Goal: Task Accomplishment & Management: Complete application form

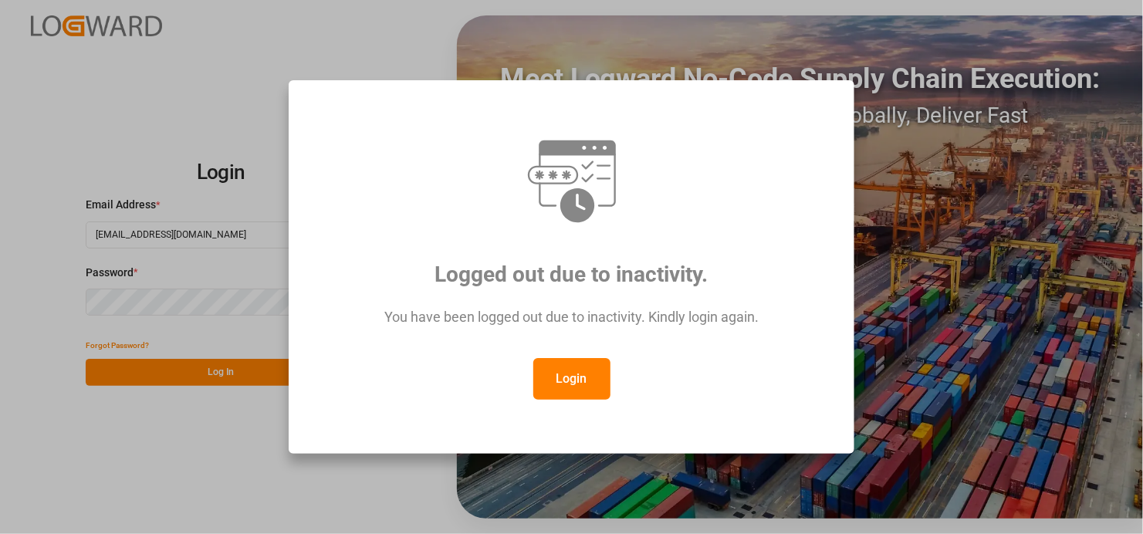
click at [569, 378] on button "Login" at bounding box center [571, 379] width 77 height 42
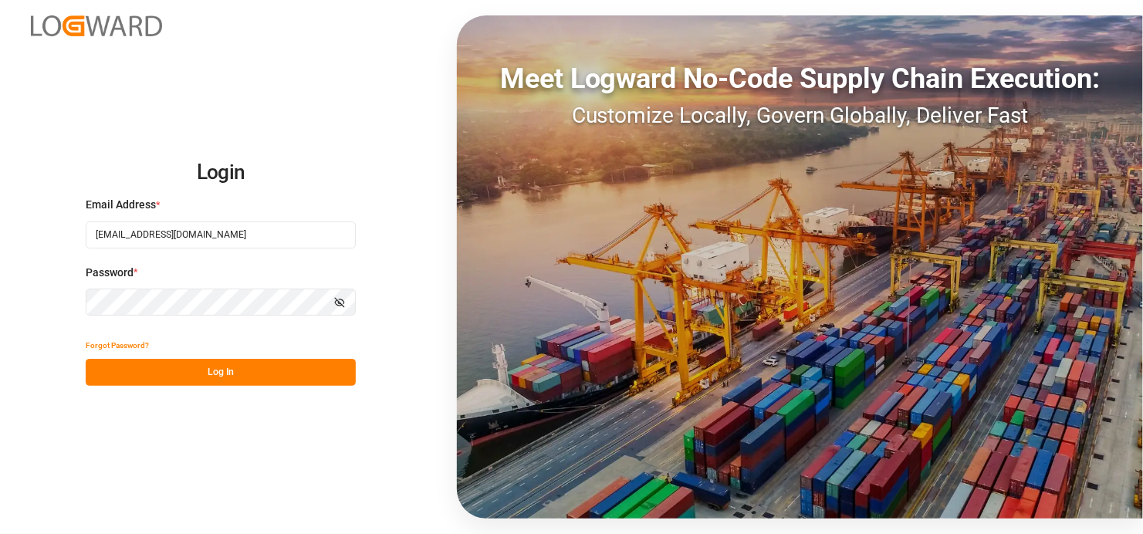
click at [220, 369] on button "Log In" at bounding box center [221, 372] width 270 height 27
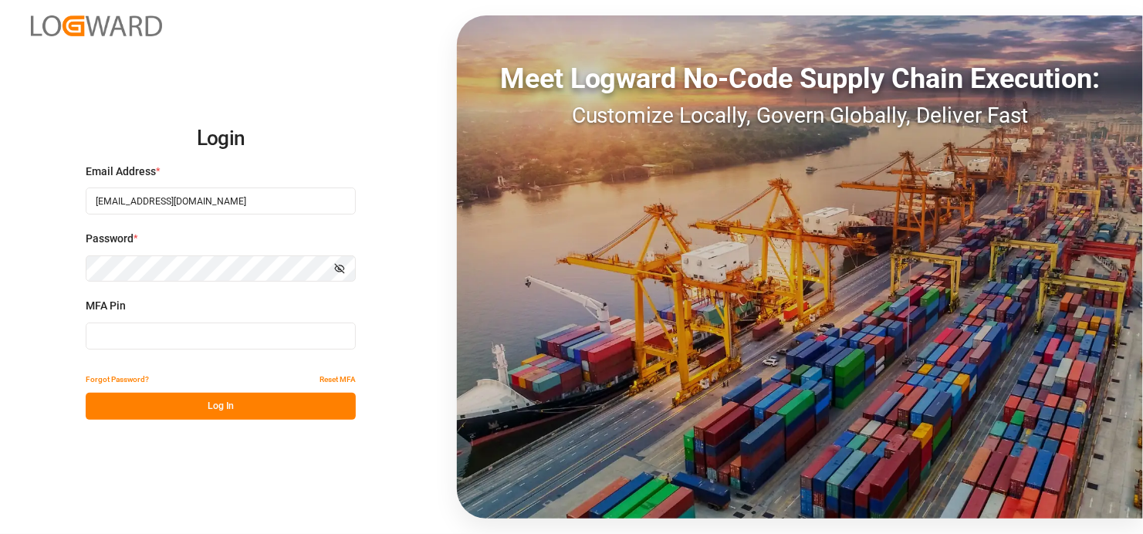
click at [123, 334] on input at bounding box center [221, 336] width 270 height 27
type input "285327"
click at [173, 399] on button "Log In" at bounding box center [221, 406] width 270 height 27
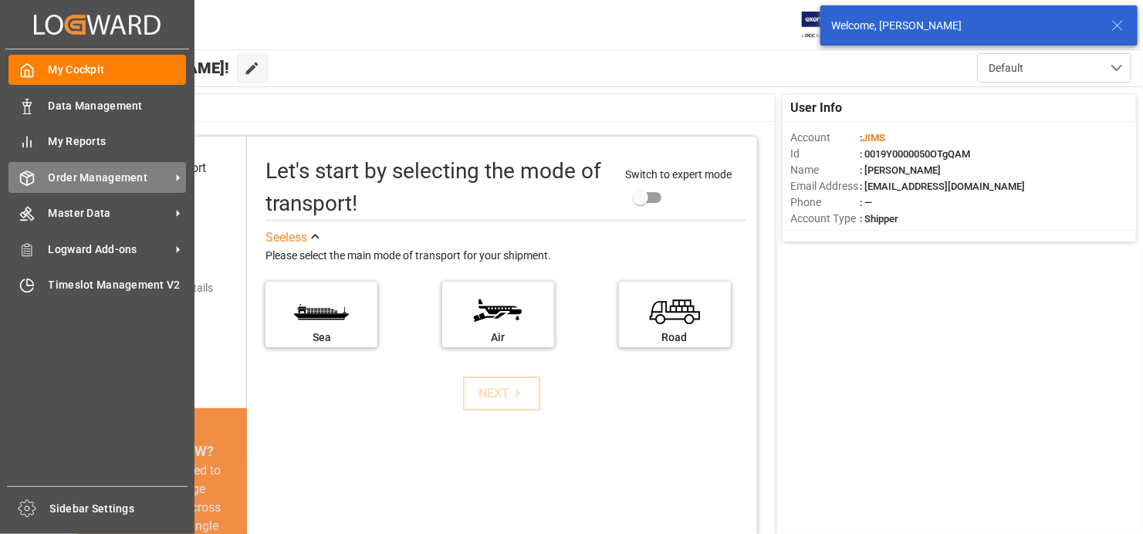
click at [124, 174] on span "Order Management" at bounding box center [110, 178] width 122 height 16
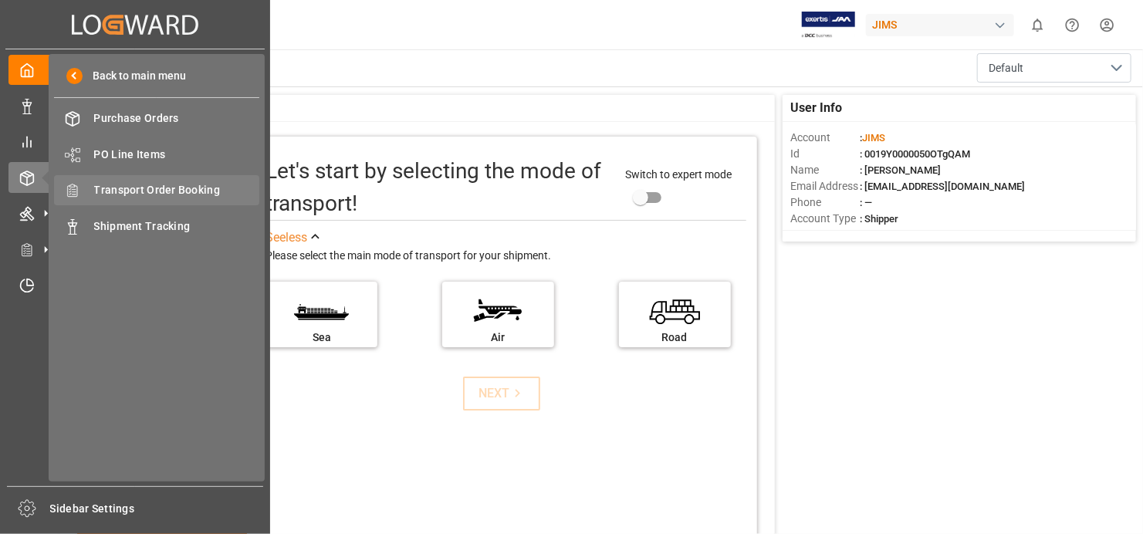
click at [211, 183] on span "Transport Order Booking" at bounding box center [177, 190] width 166 height 16
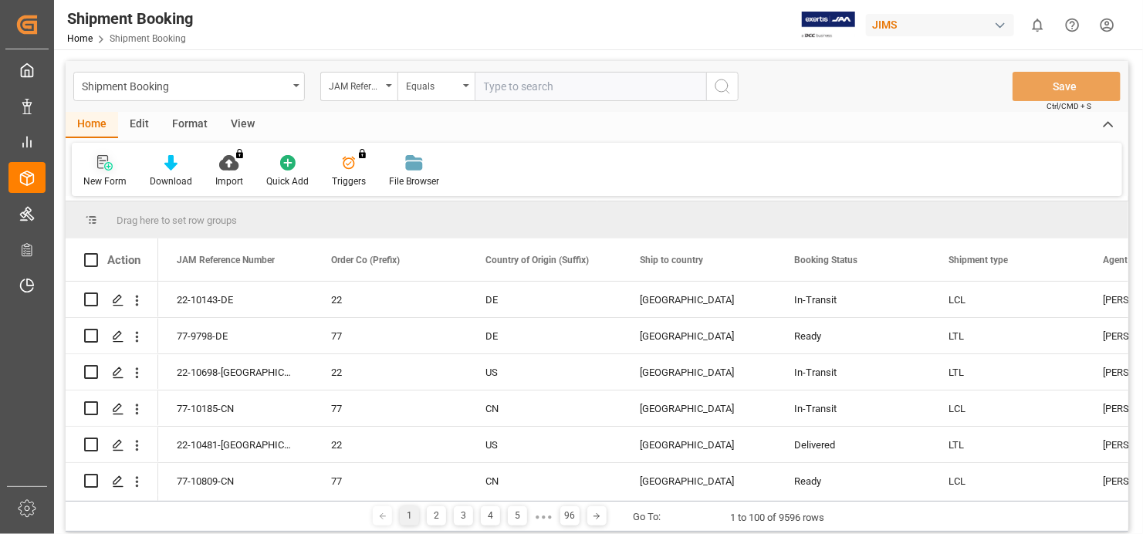
click at [100, 168] on icon at bounding box center [102, 162] width 11 height 14
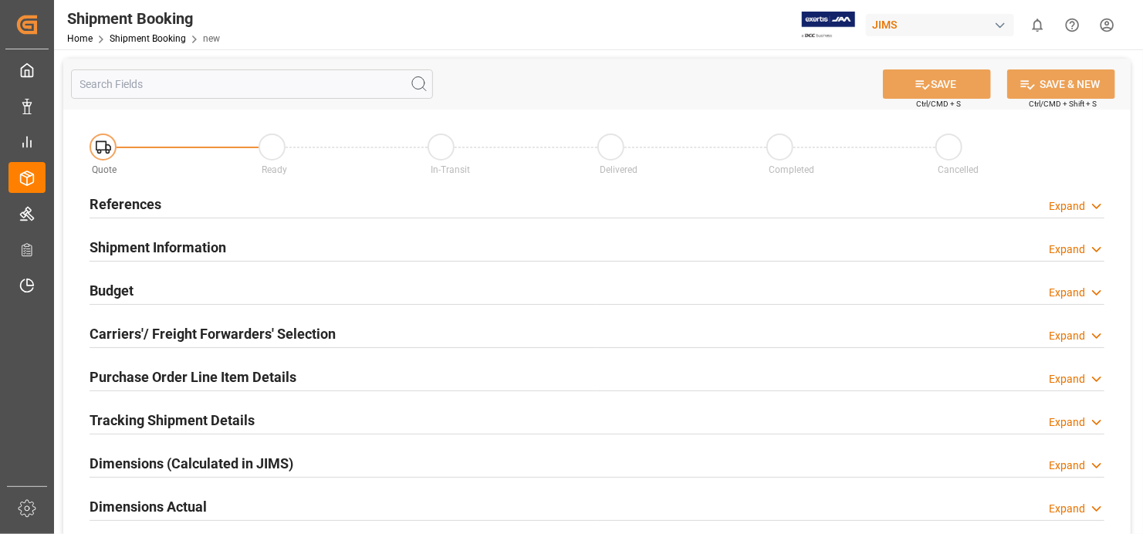
click at [120, 201] on h2 "References" at bounding box center [126, 204] width 72 height 21
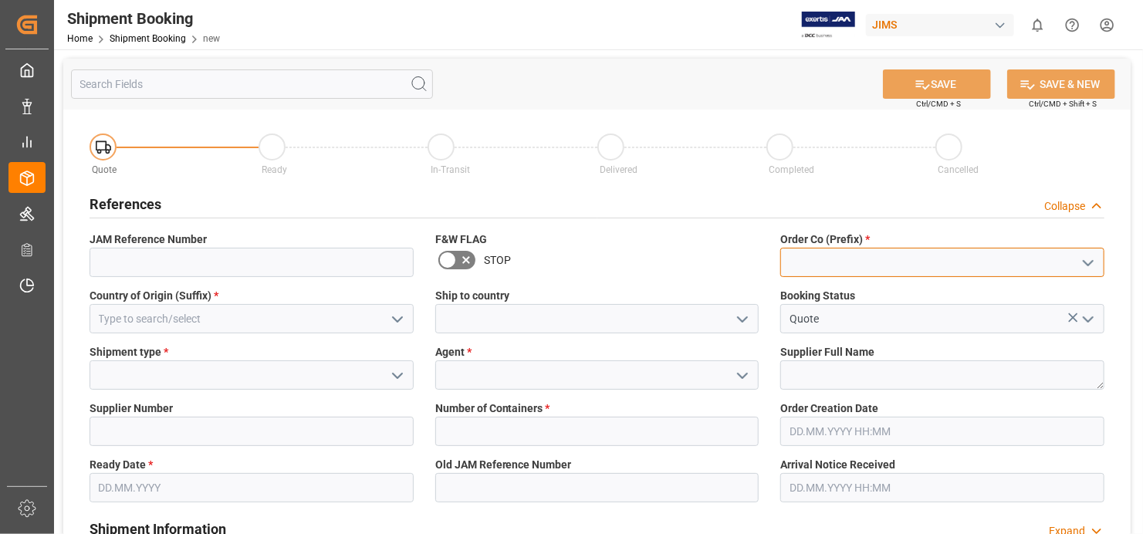
click at [906, 259] on input at bounding box center [942, 262] width 324 height 29
type input "77"
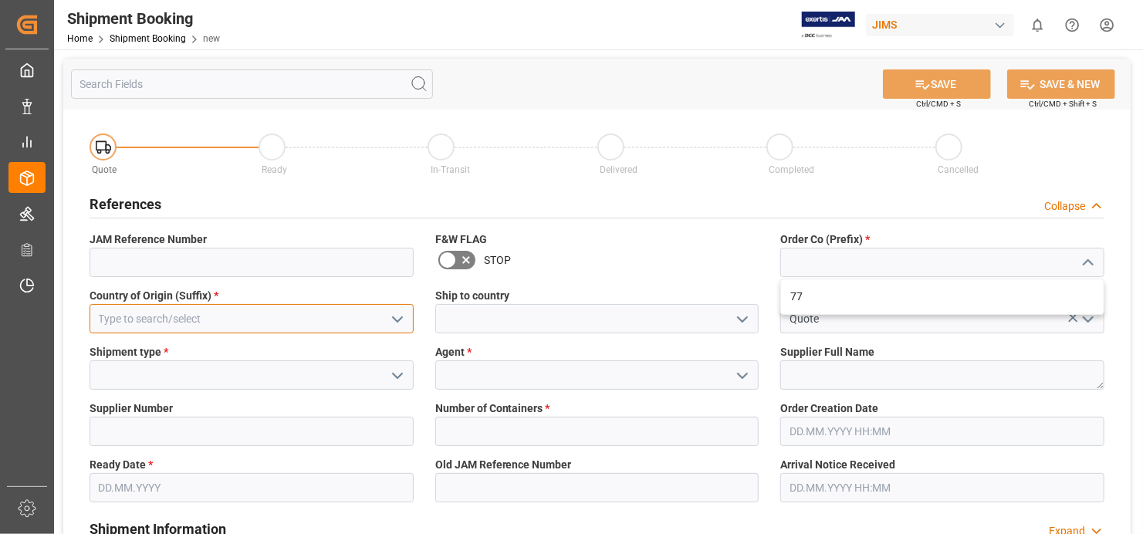
click at [266, 318] on div "Country of Origin (Suffix) *" at bounding box center [252, 311] width 346 height 56
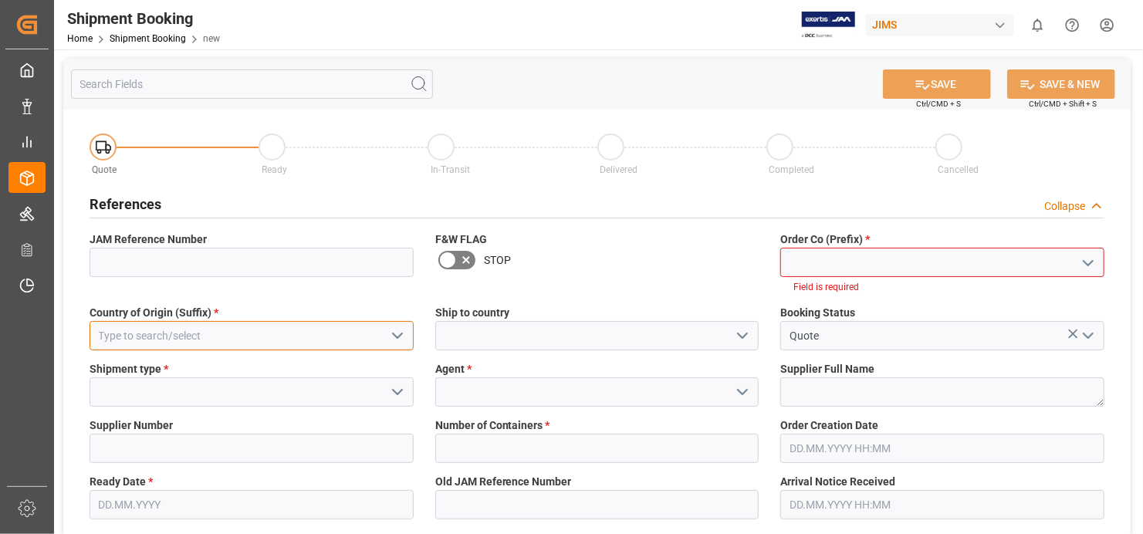
type input "u"
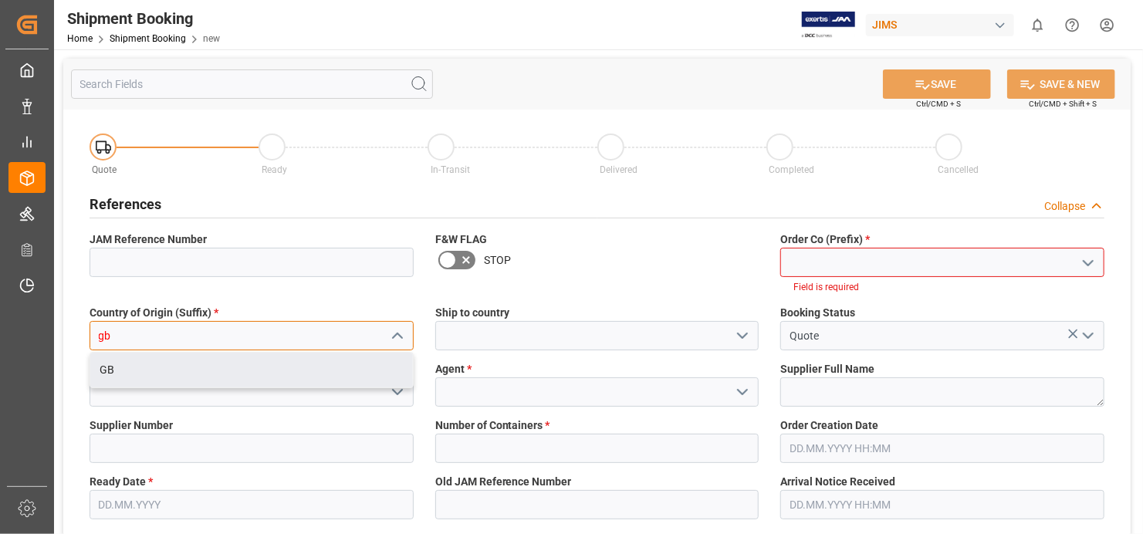
click at [238, 377] on div "GB" at bounding box center [251, 370] width 323 height 35
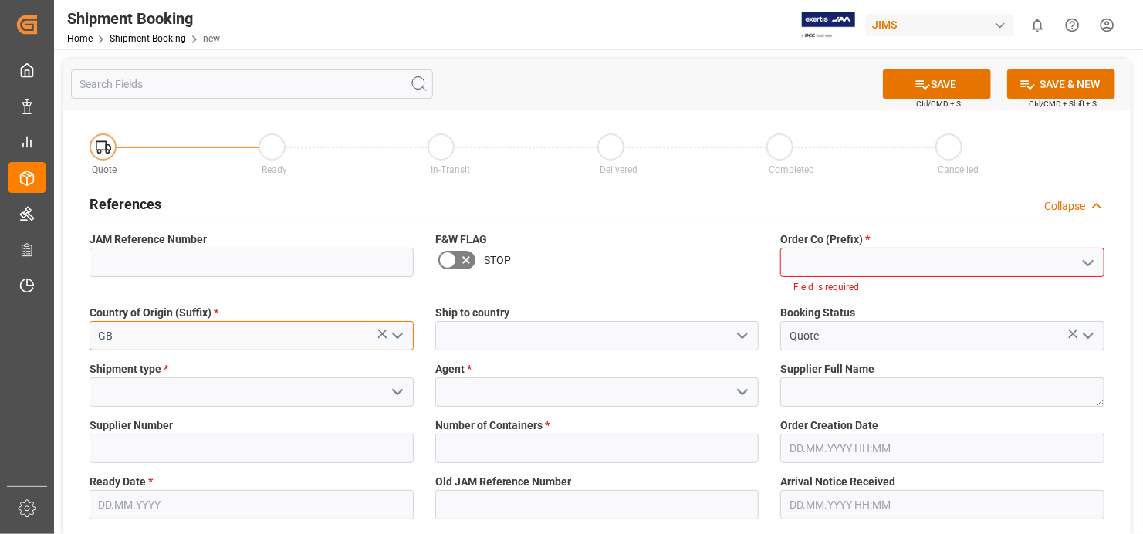
scroll to position [77, 0]
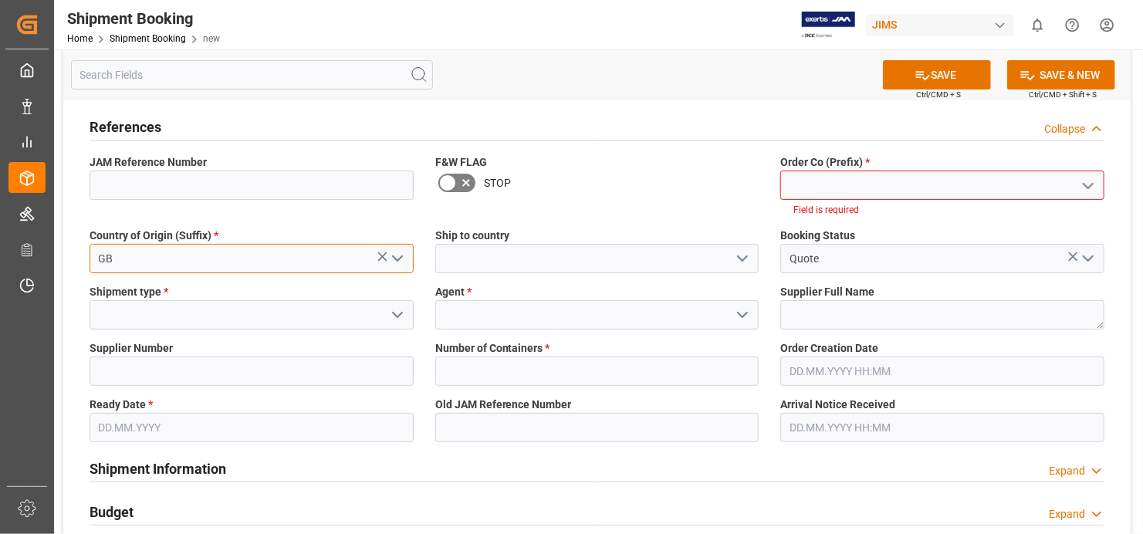
type input "GB"
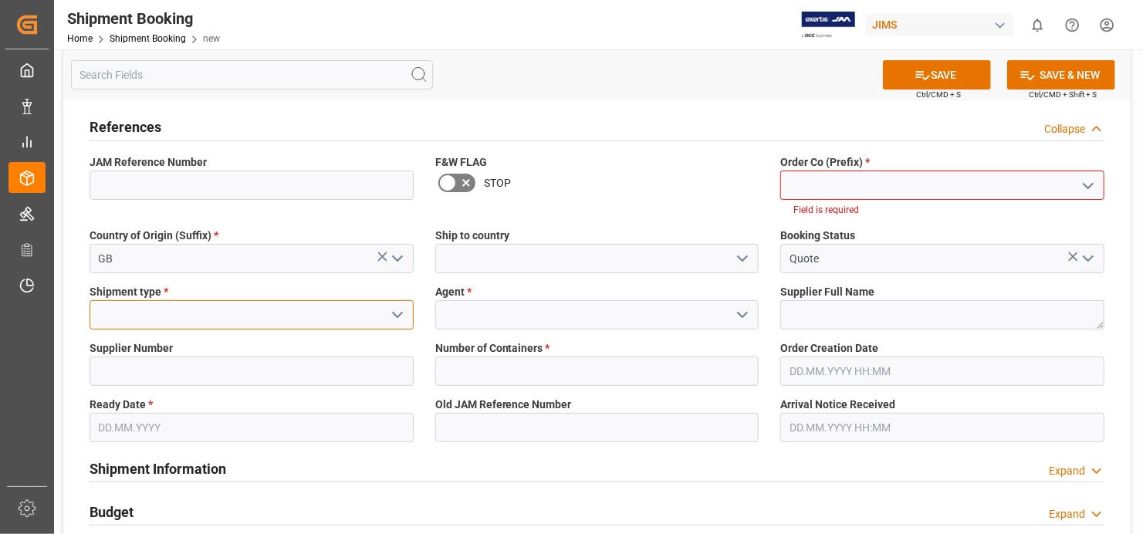
click at [207, 316] on input at bounding box center [252, 314] width 324 height 29
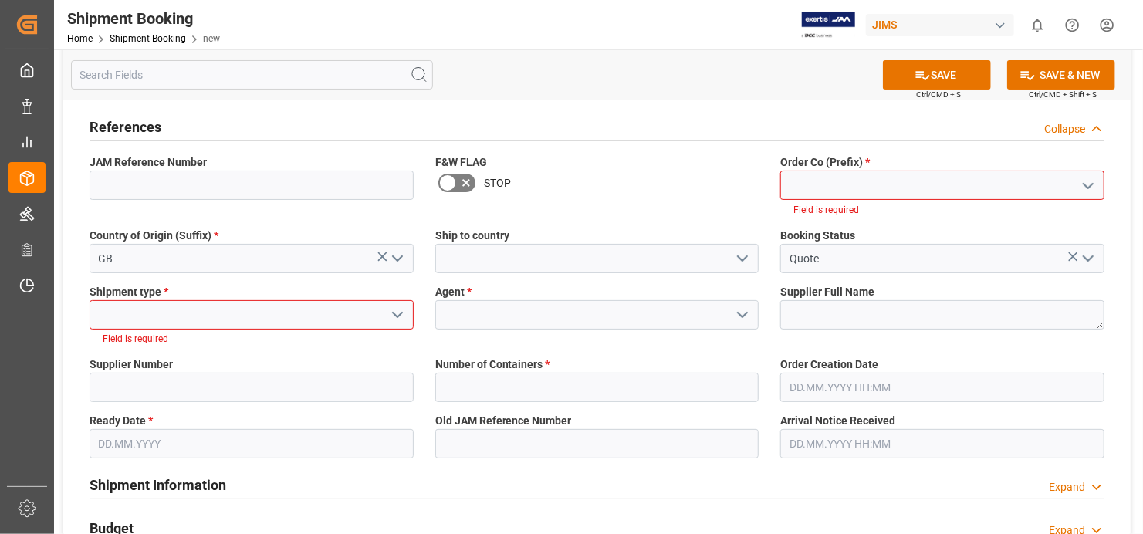
click at [398, 310] on icon "open menu" at bounding box center [397, 315] width 19 height 19
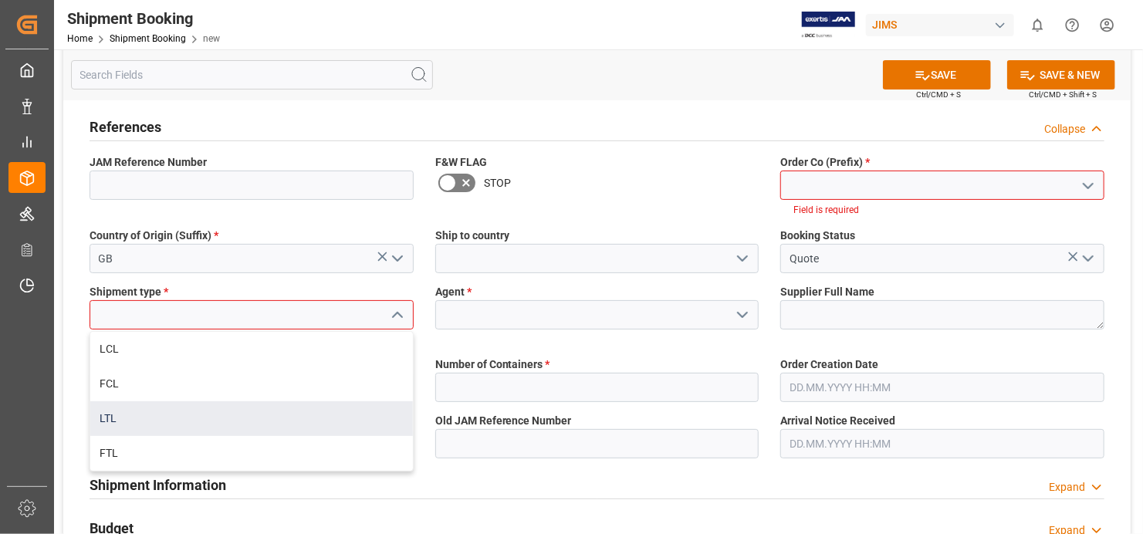
click at [252, 418] on div "LTL" at bounding box center [251, 418] width 323 height 35
type input "LTL"
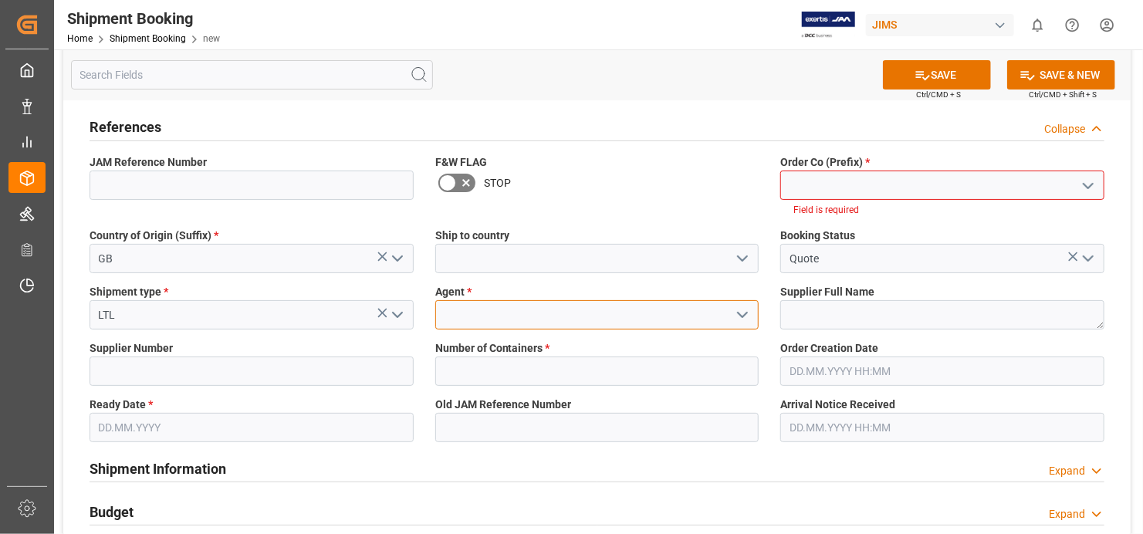
click at [624, 321] on input at bounding box center [597, 314] width 324 height 29
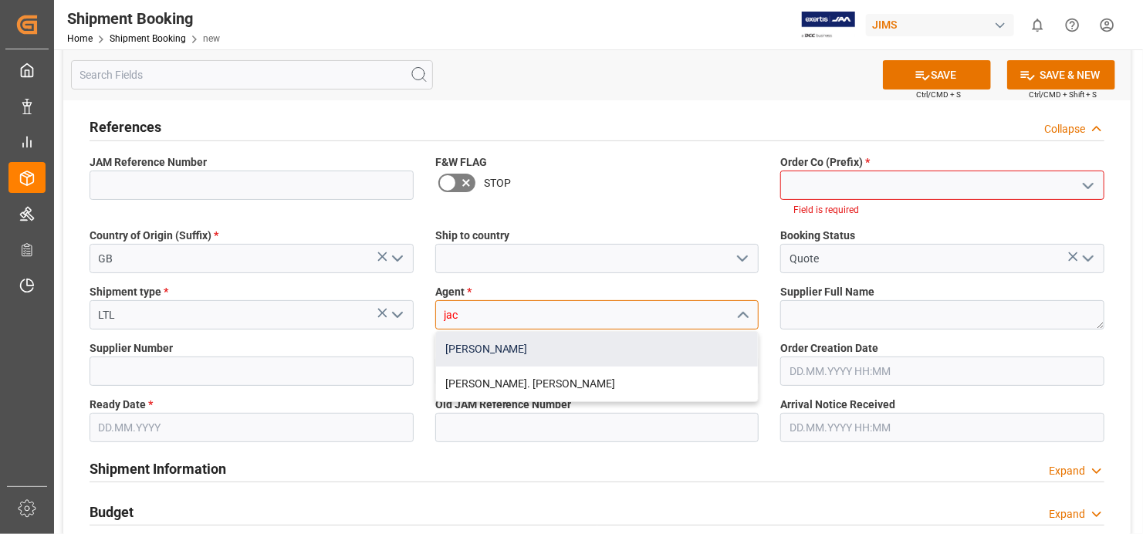
click at [641, 347] on div "[PERSON_NAME]" at bounding box center [597, 349] width 323 height 35
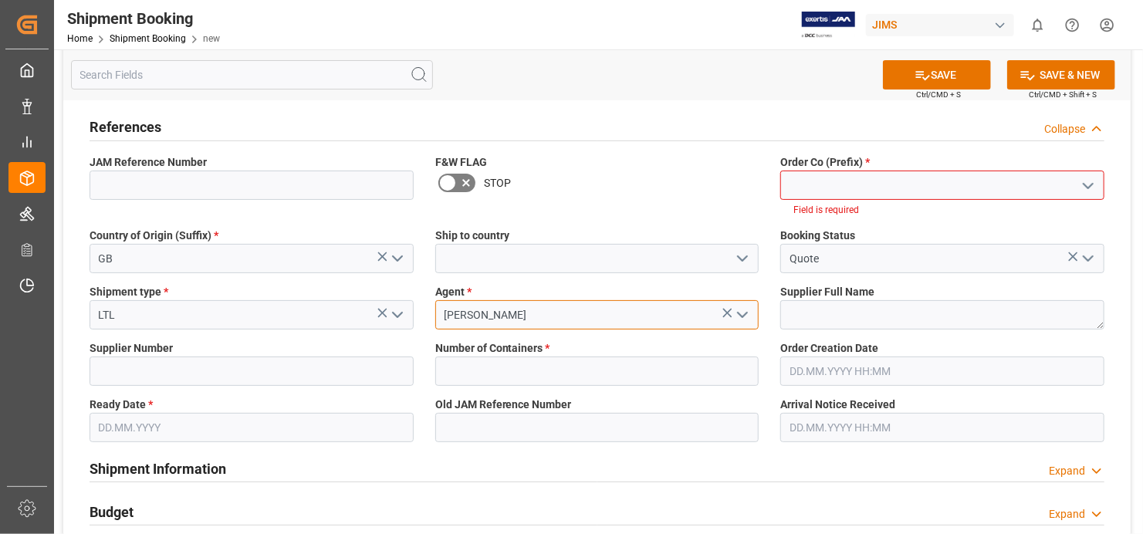
type input "[PERSON_NAME]"
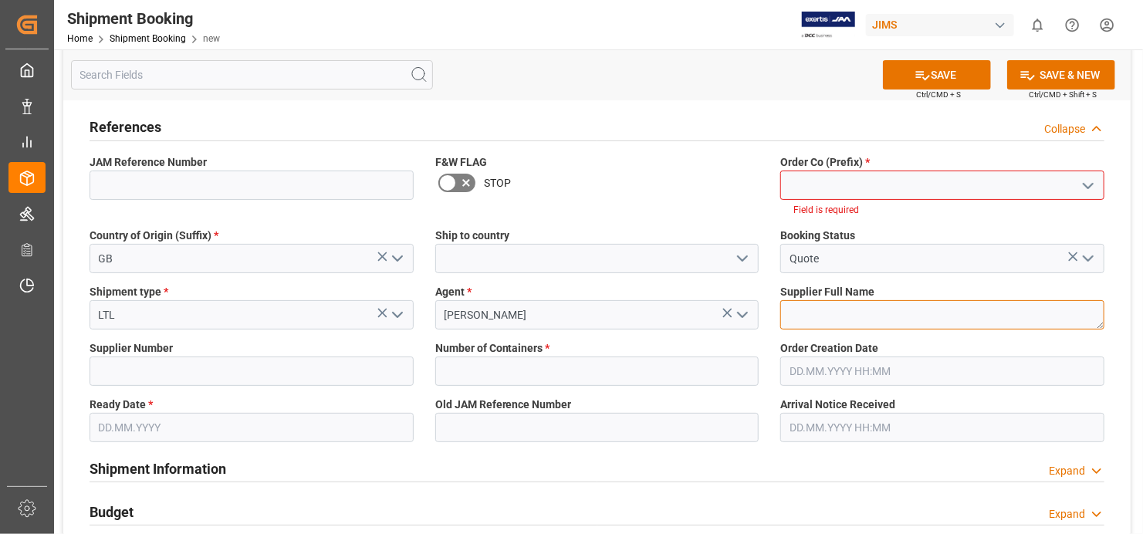
click at [884, 317] on textarea at bounding box center [942, 314] width 324 height 29
paste textarea "Focusrite Audio Engineering Ltd"
type textarea "Focusrite Audio Engineering Ltd"
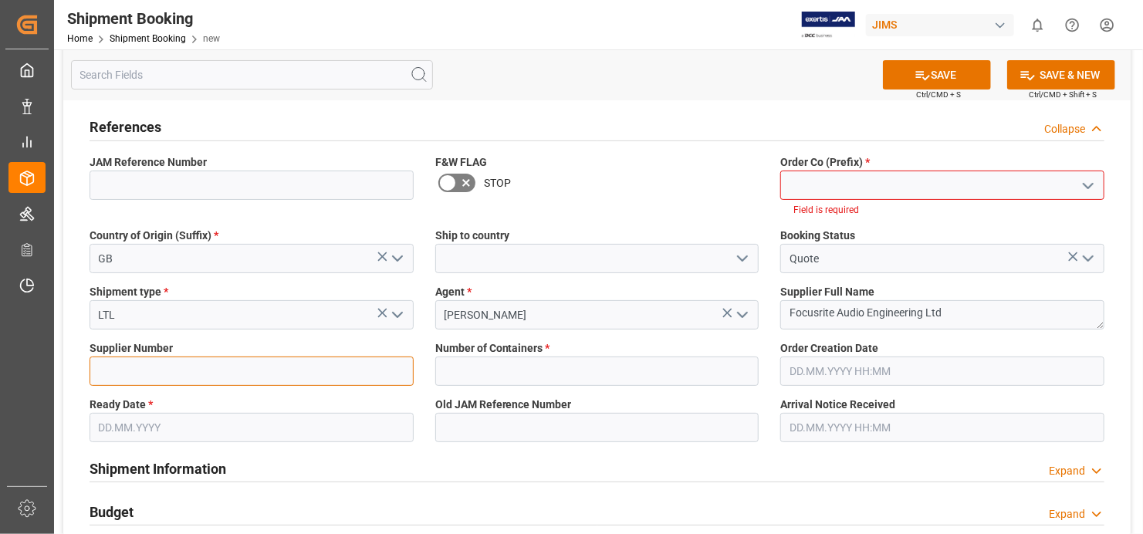
click at [147, 367] on input at bounding box center [252, 371] width 324 height 29
click at [166, 367] on input at bounding box center [252, 371] width 324 height 29
type input "170675"
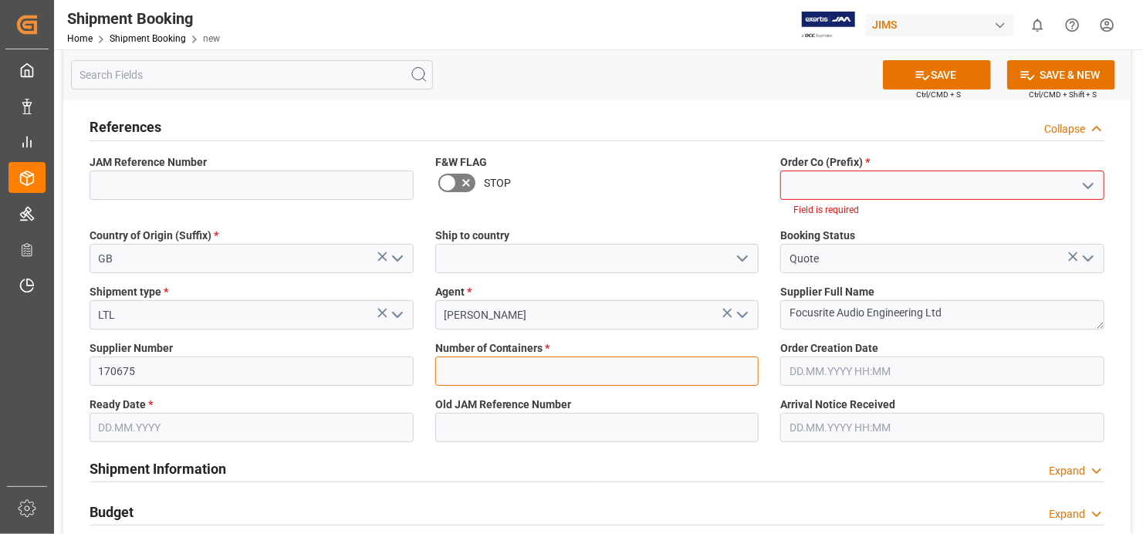
click at [671, 367] on input "text" at bounding box center [597, 371] width 324 height 29
type input "0"
click at [249, 432] on input "text" at bounding box center [252, 427] width 324 height 29
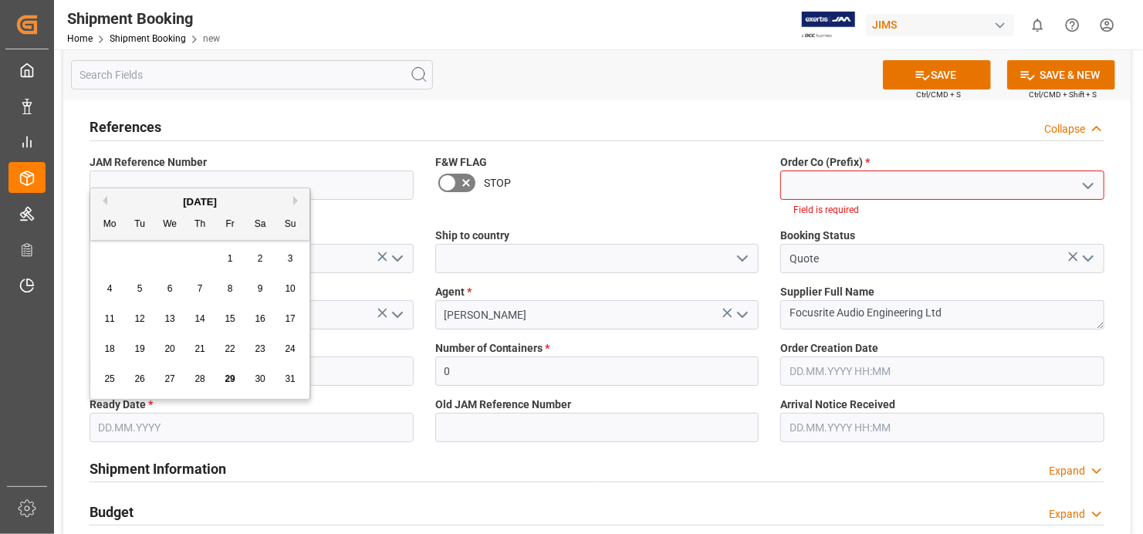
click at [228, 382] on span "29" at bounding box center [230, 379] width 10 height 11
type input "[DATE]"
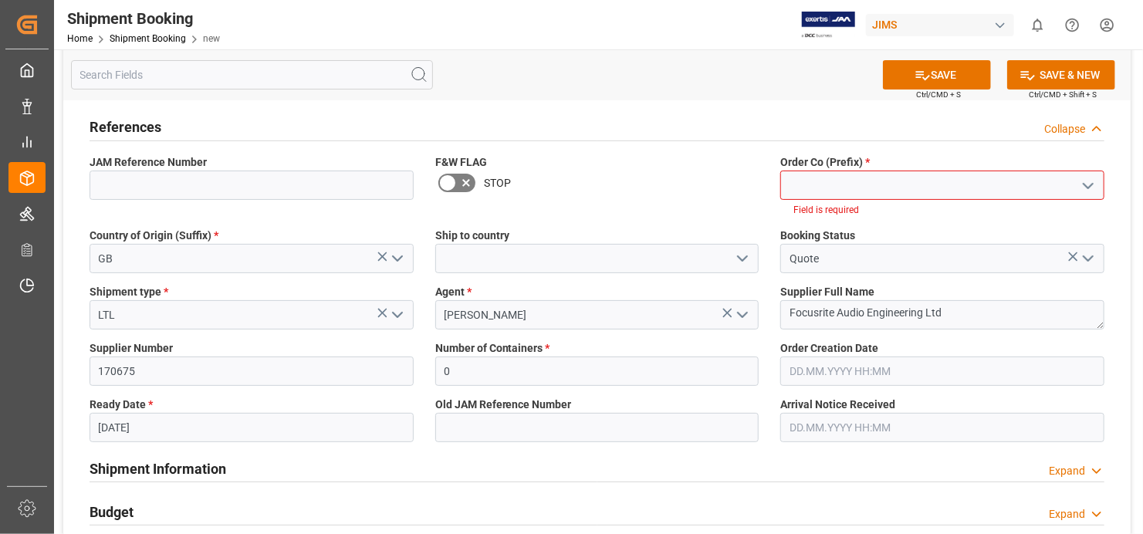
scroll to position [0, 0]
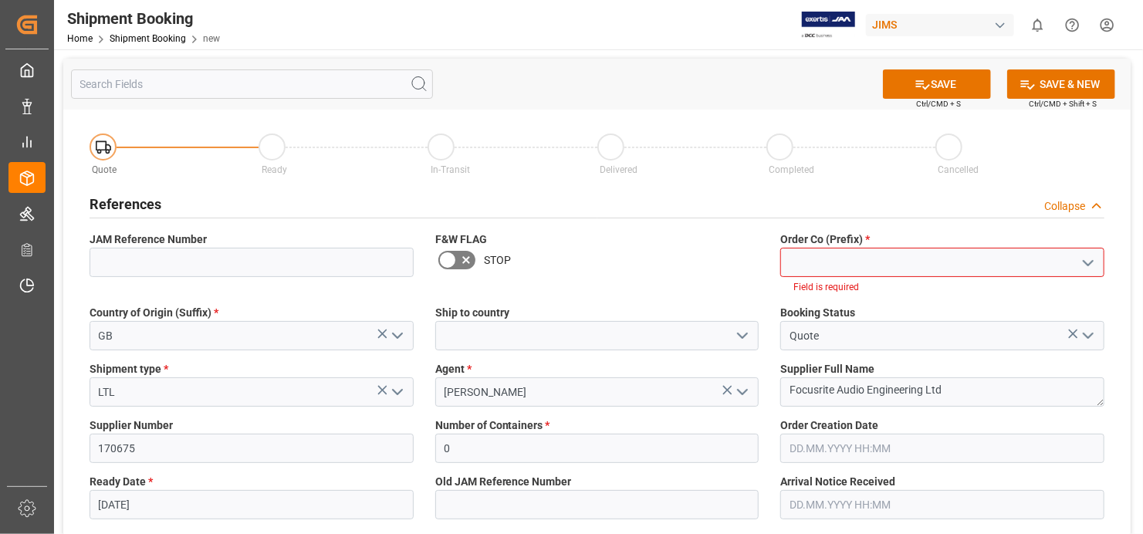
click at [899, 262] on input at bounding box center [942, 262] width 324 height 29
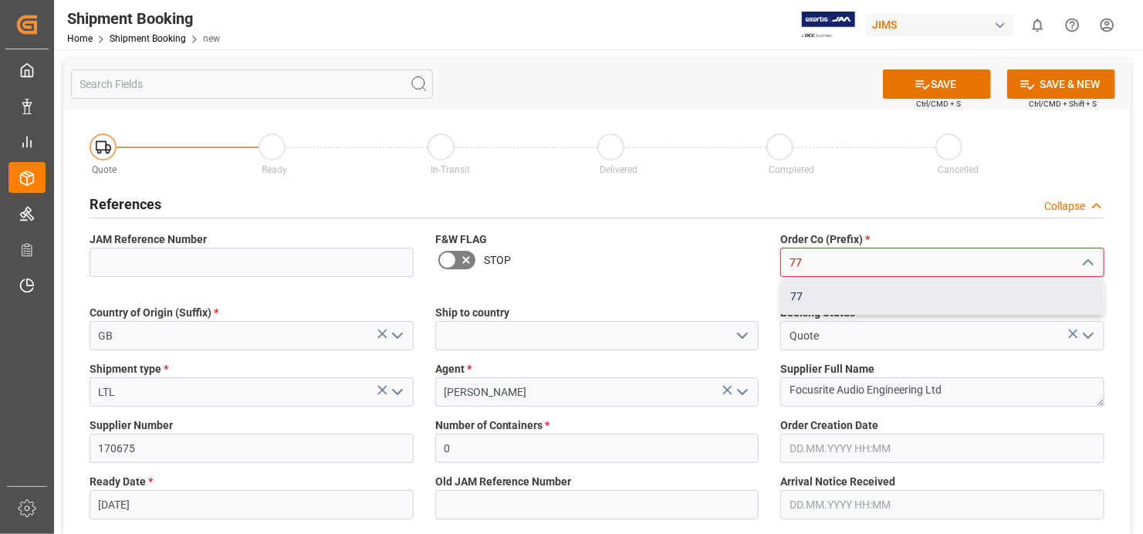
click at [784, 303] on div "77" at bounding box center [942, 296] width 323 height 35
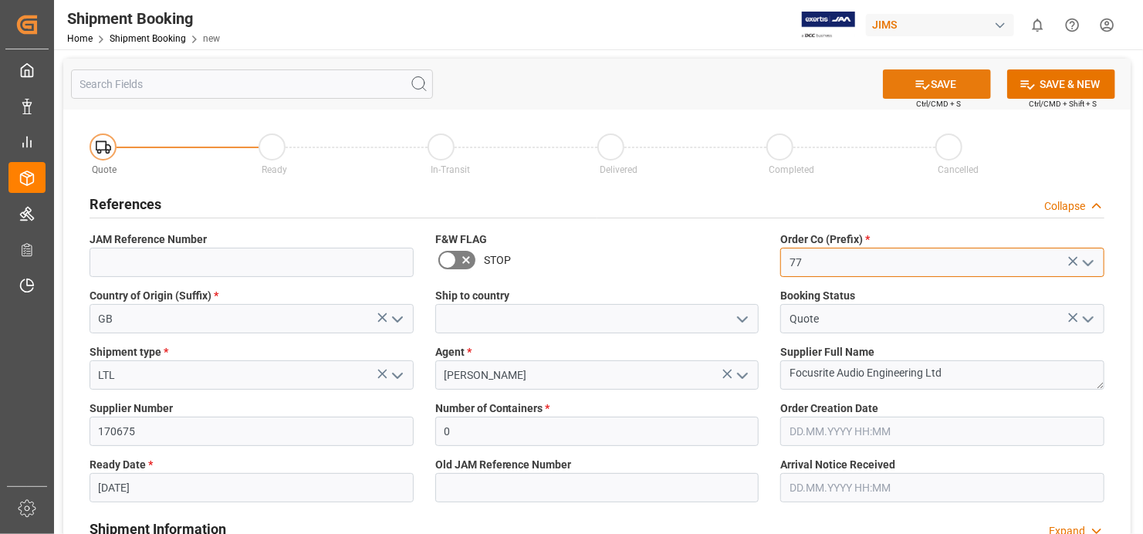
type input "77"
click at [945, 78] on button "SAVE" at bounding box center [937, 83] width 108 height 29
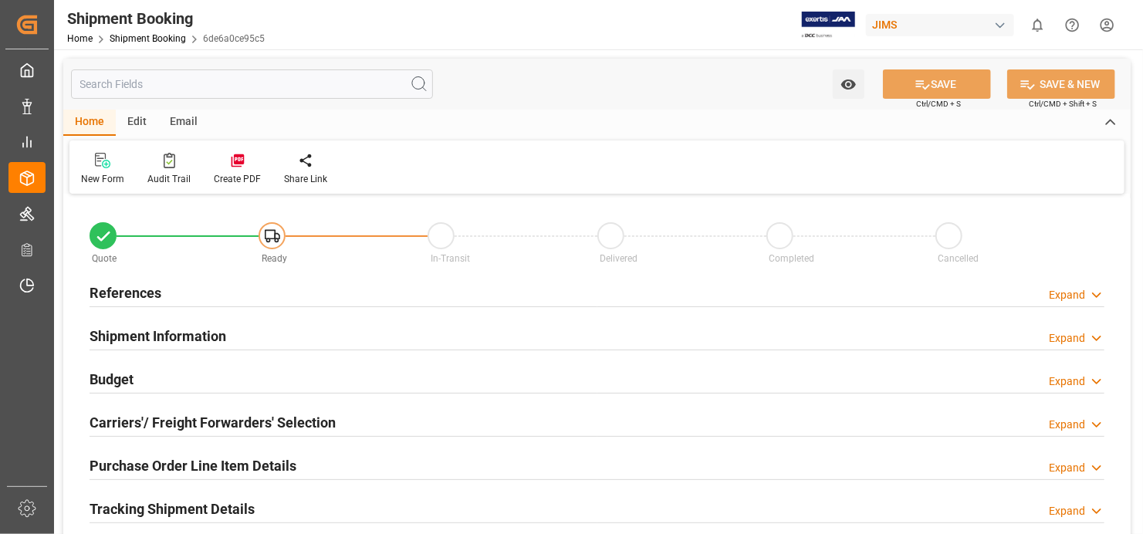
type input "0"
type input "[DATE]"
click at [127, 289] on h2 "References" at bounding box center [126, 293] width 72 height 21
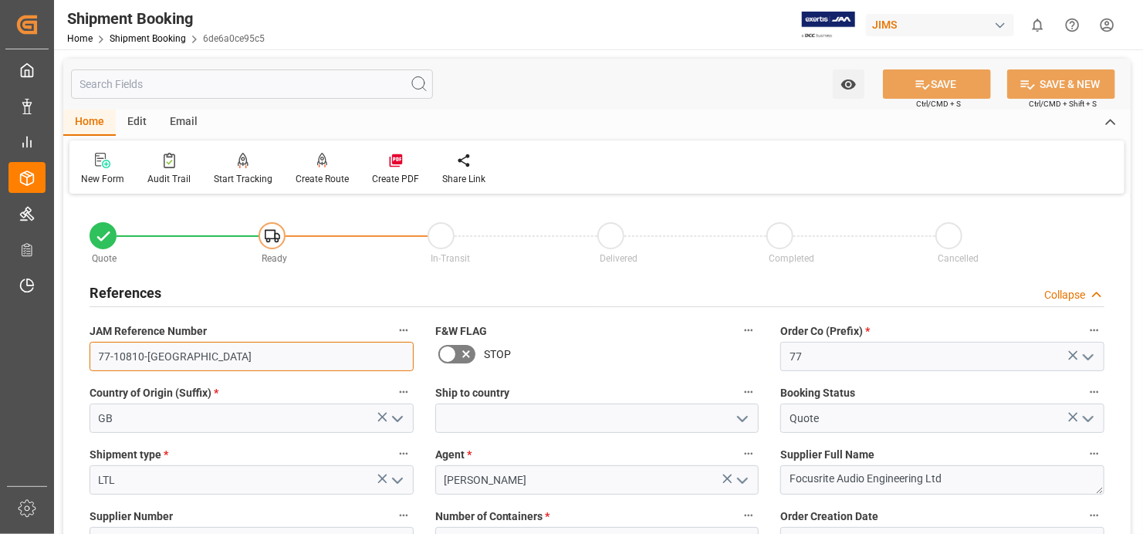
drag, startPoint x: 159, startPoint y: 357, endPoint x: 90, endPoint y: 363, distance: 69.7
click at [90, 363] on input "77-10810-GB" at bounding box center [252, 356] width 324 height 29
